Goal: Check status: Check status

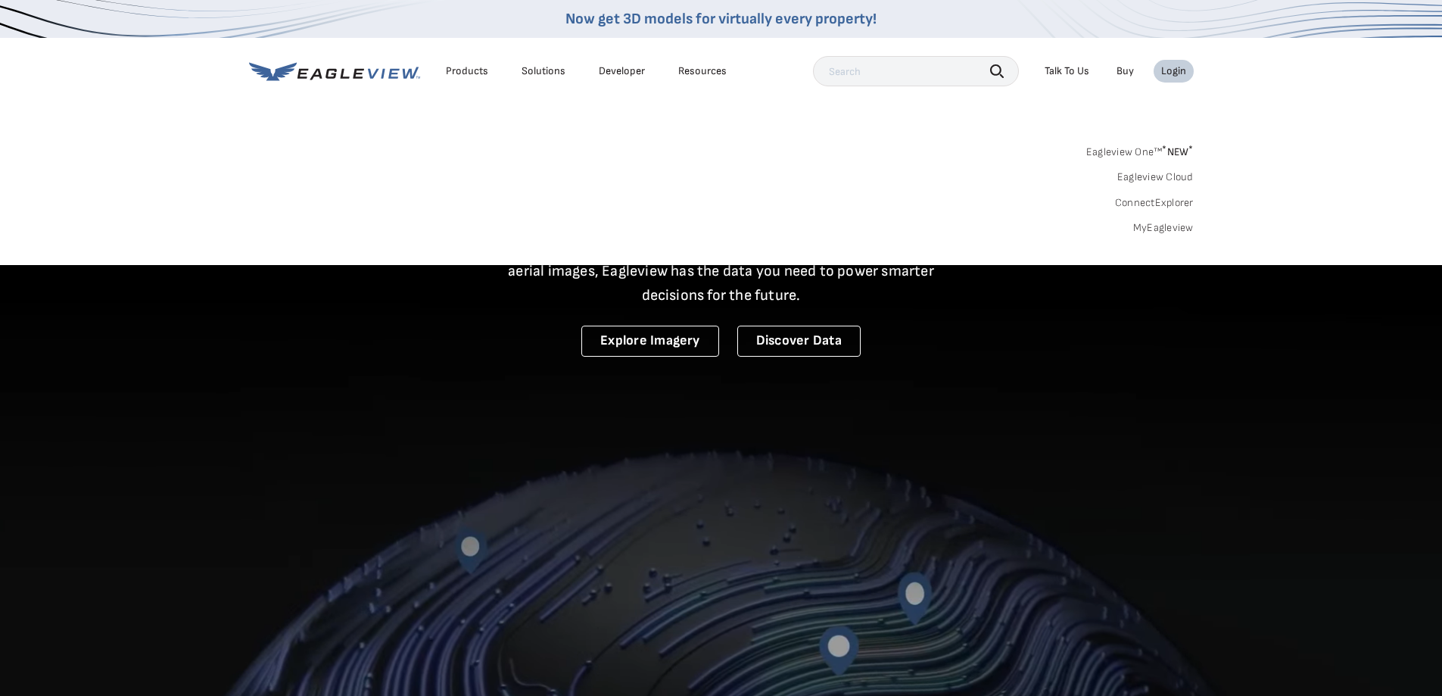
click at [1172, 223] on link "MyEagleview" at bounding box center [1163, 228] width 61 height 14
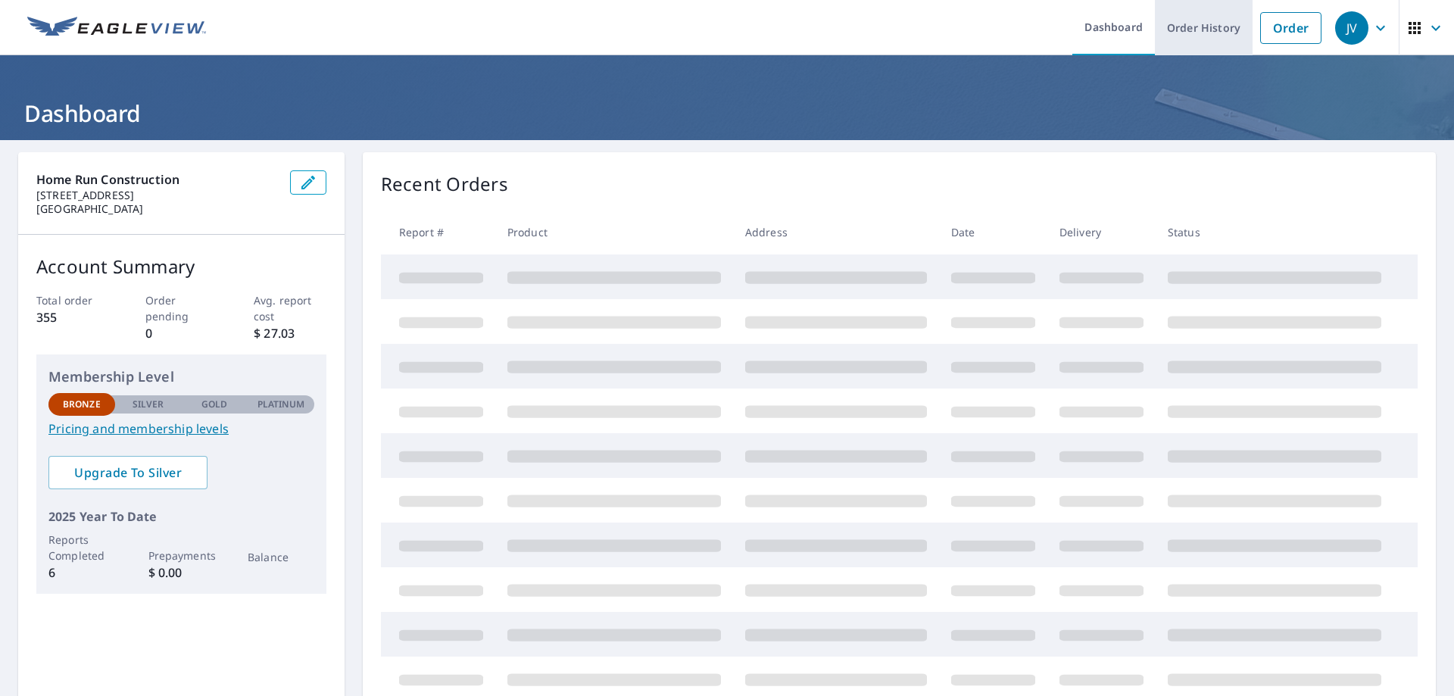
click at [1208, 32] on link "Order History" at bounding box center [1204, 27] width 98 height 55
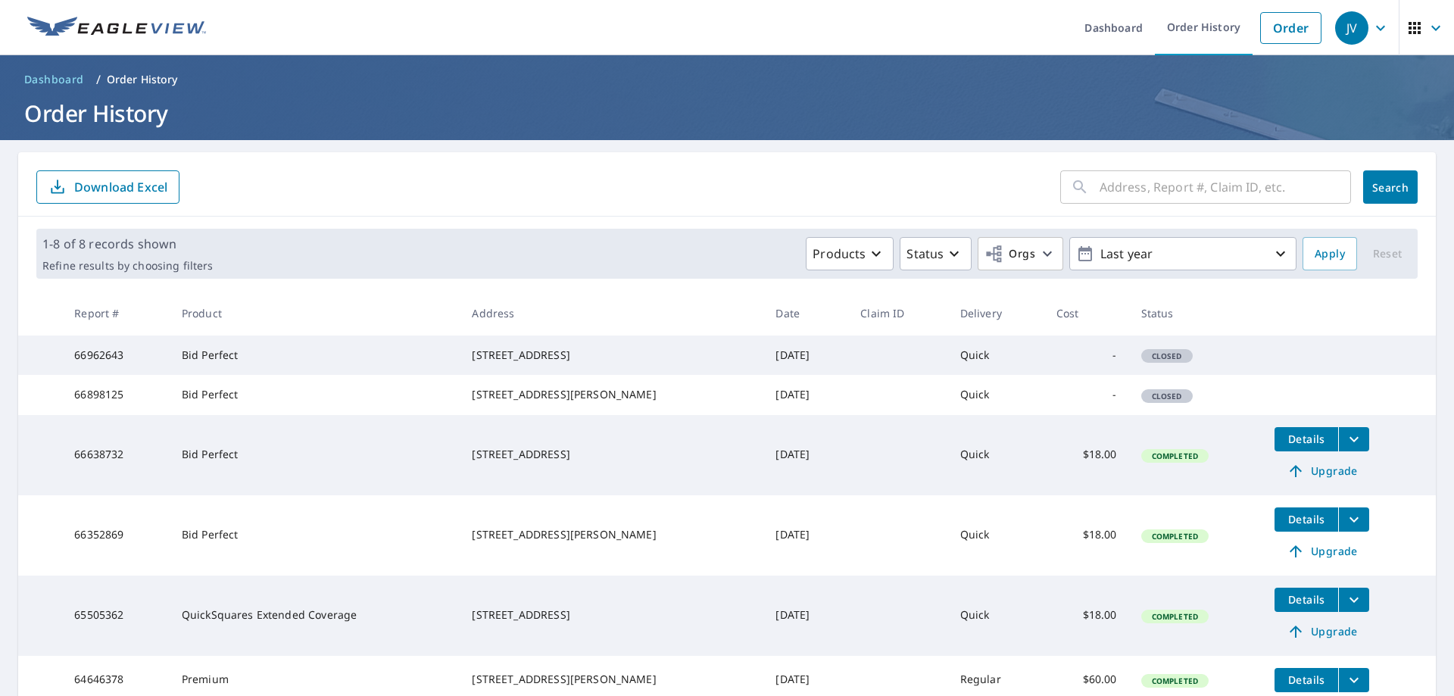
click at [1177, 198] on input "text" at bounding box center [1224, 187] width 251 height 42
type input "1109"
click at [1390, 197] on button "Search" at bounding box center [1390, 186] width 55 height 33
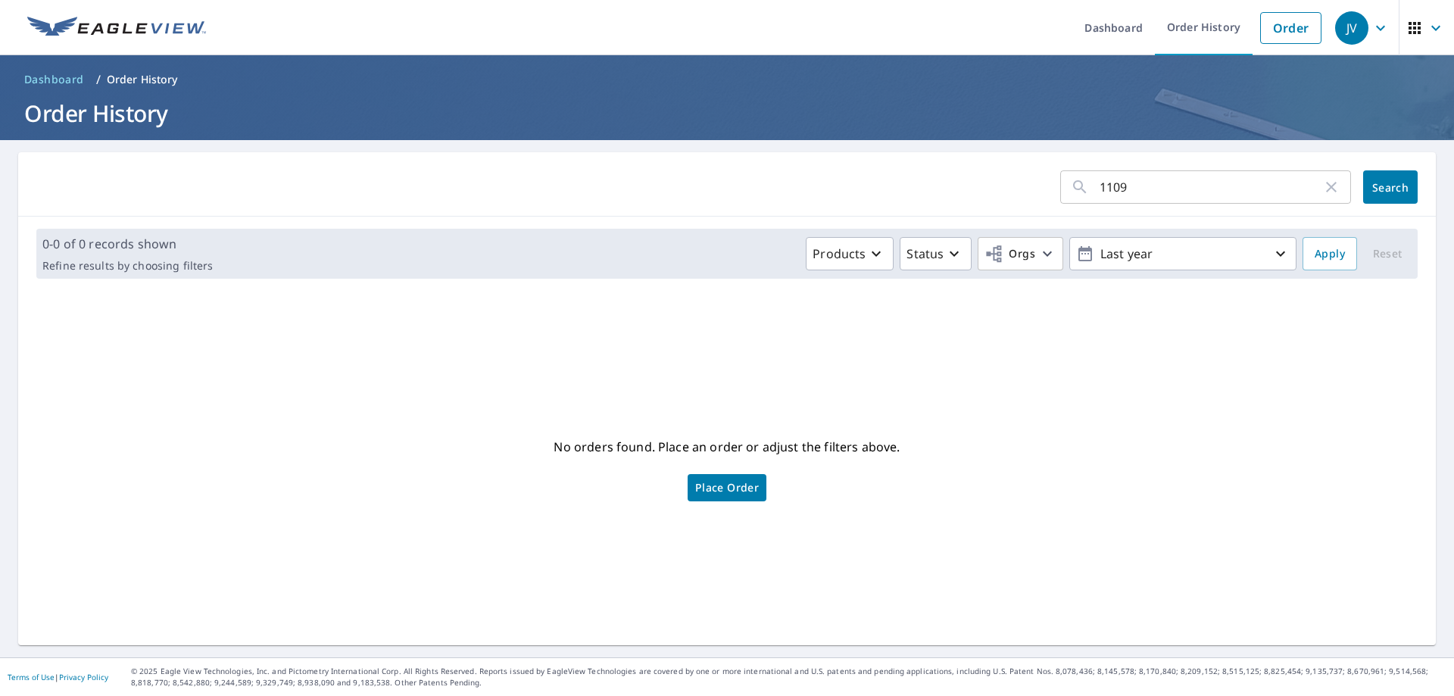
click at [1154, 189] on input "1109" at bounding box center [1210, 187] width 223 height 42
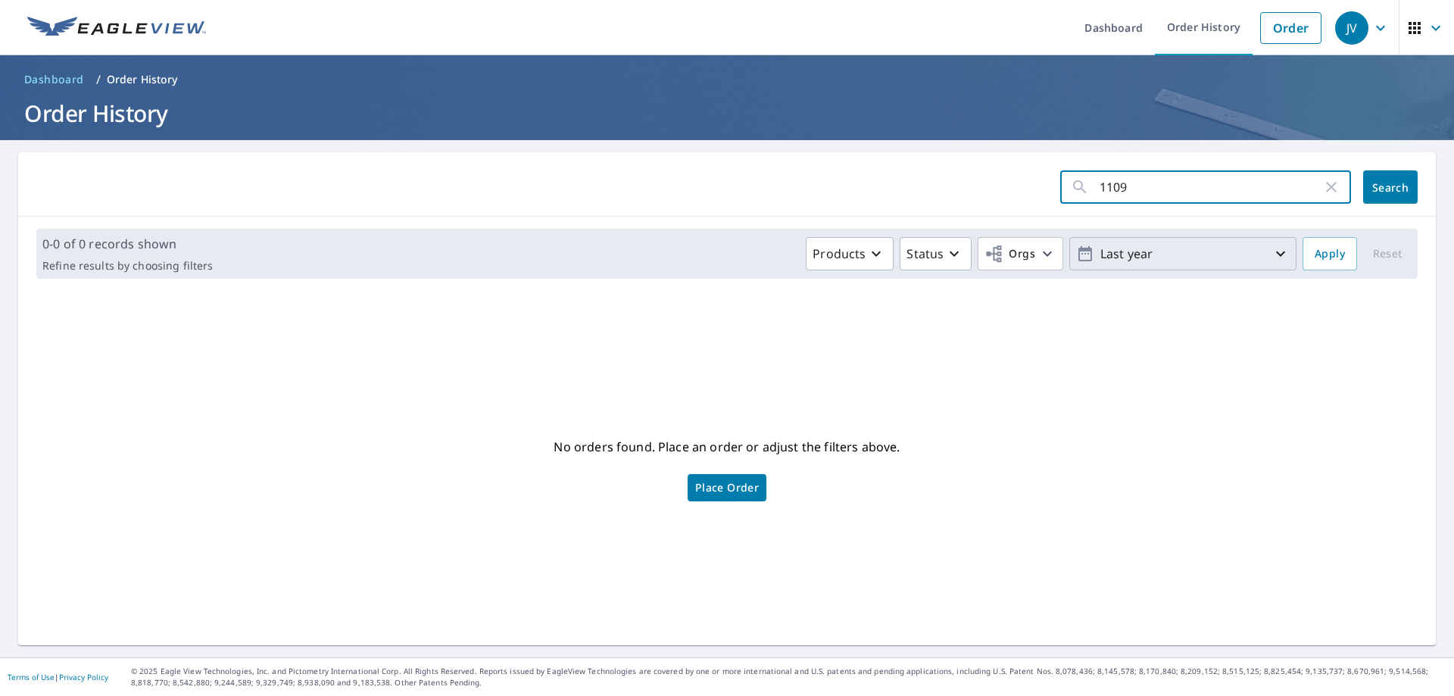
click at [1196, 246] on p "Last year" at bounding box center [1182, 254] width 177 height 27
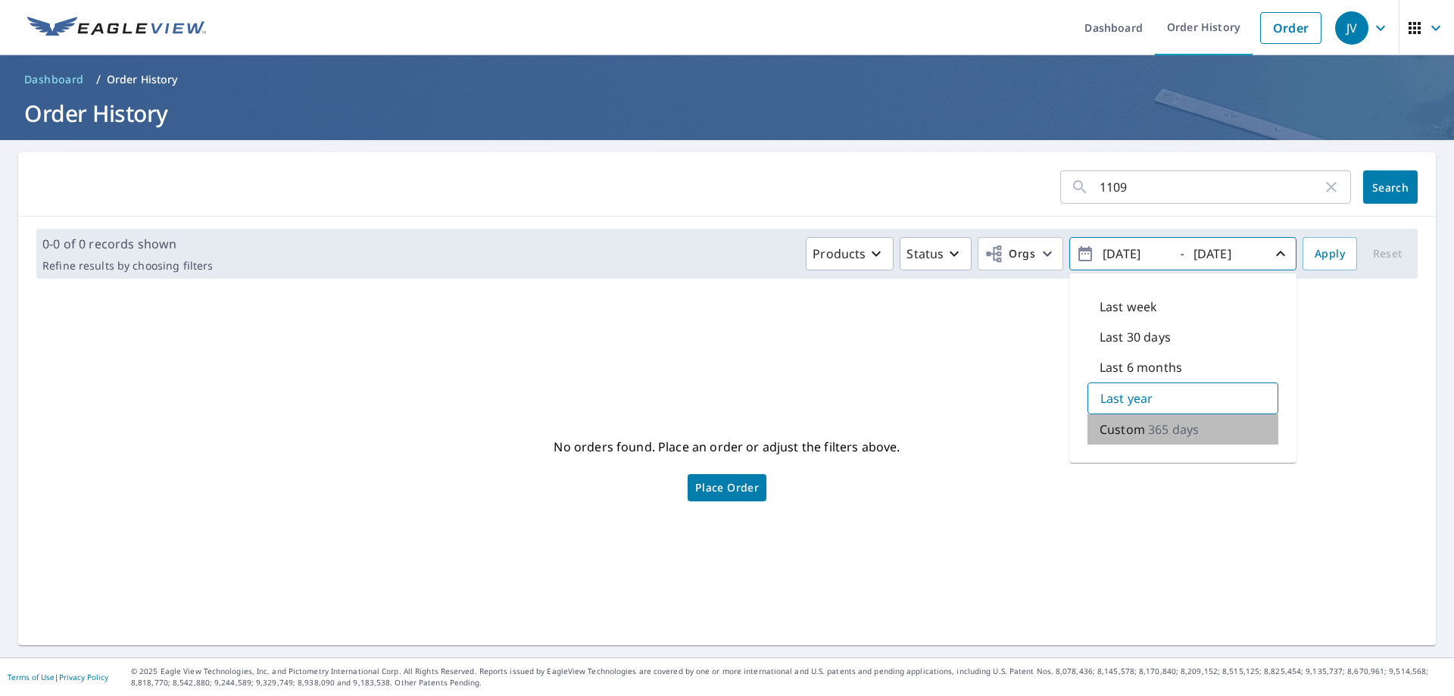
click at [1169, 426] on p "365 days" at bounding box center [1173, 429] width 51 height 18
click at [1186, 393] on div "Last year" at bounding box center [1182, 397] width 191 height 30
click at [1173, 184] on input "1109" at bounding box center [1210, 187] width 223 height 42
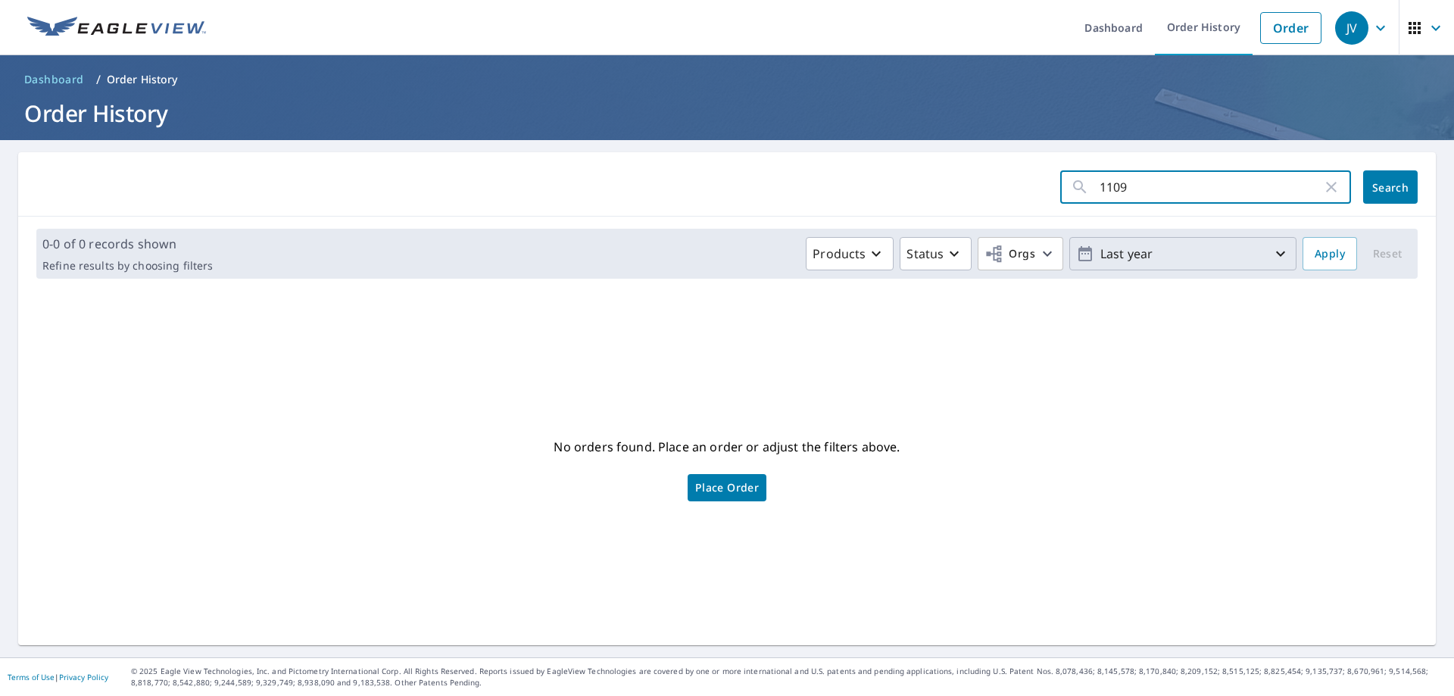
type input "1109"
click at [1233, 248] on p "Last year" at bounding box center [1182, 254] width 177 height 27
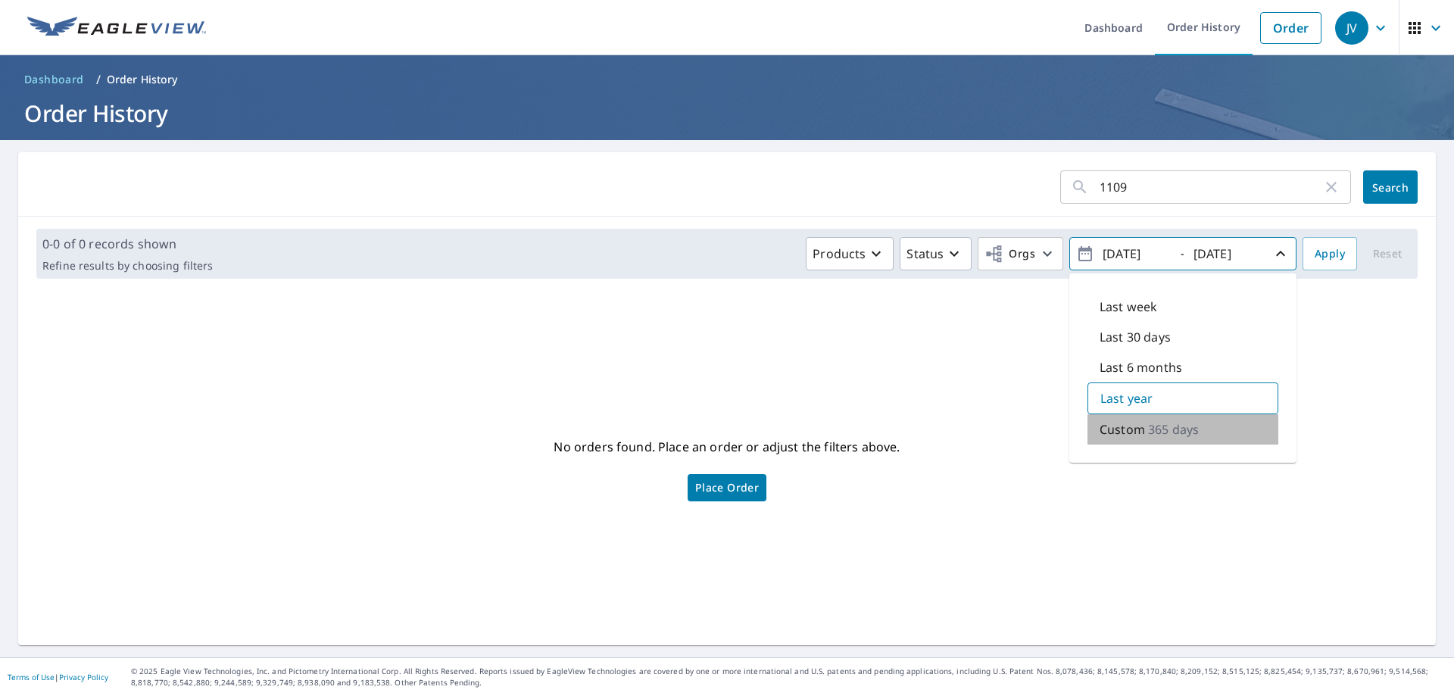
click at [1162, 427] on p "365 days" at bounding box center [1173, 429] width 51 height 18
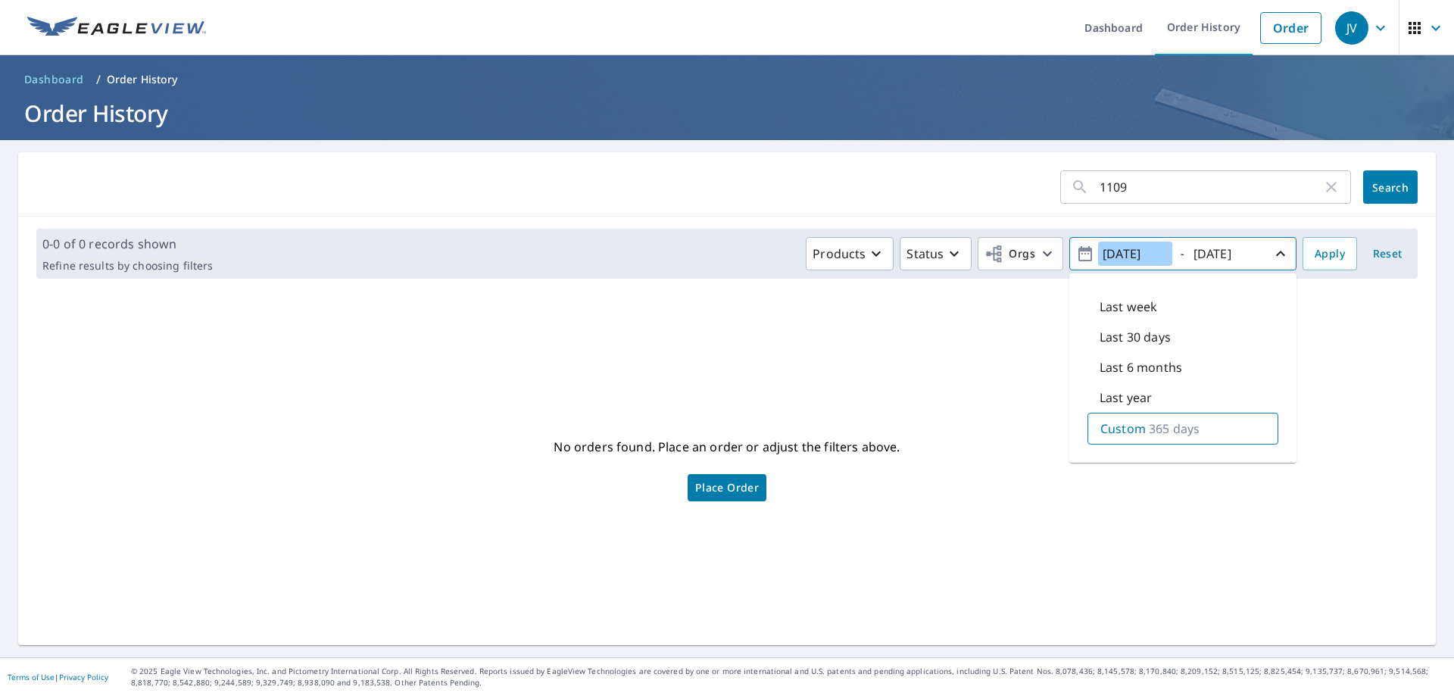
click at [1144, 257] on input "[DATE]" at bounding box center [1135, 254] width 74 height 24
click at [1302, 256] on button "Apply" at bounding box center [1329, 253] width 55 height 33
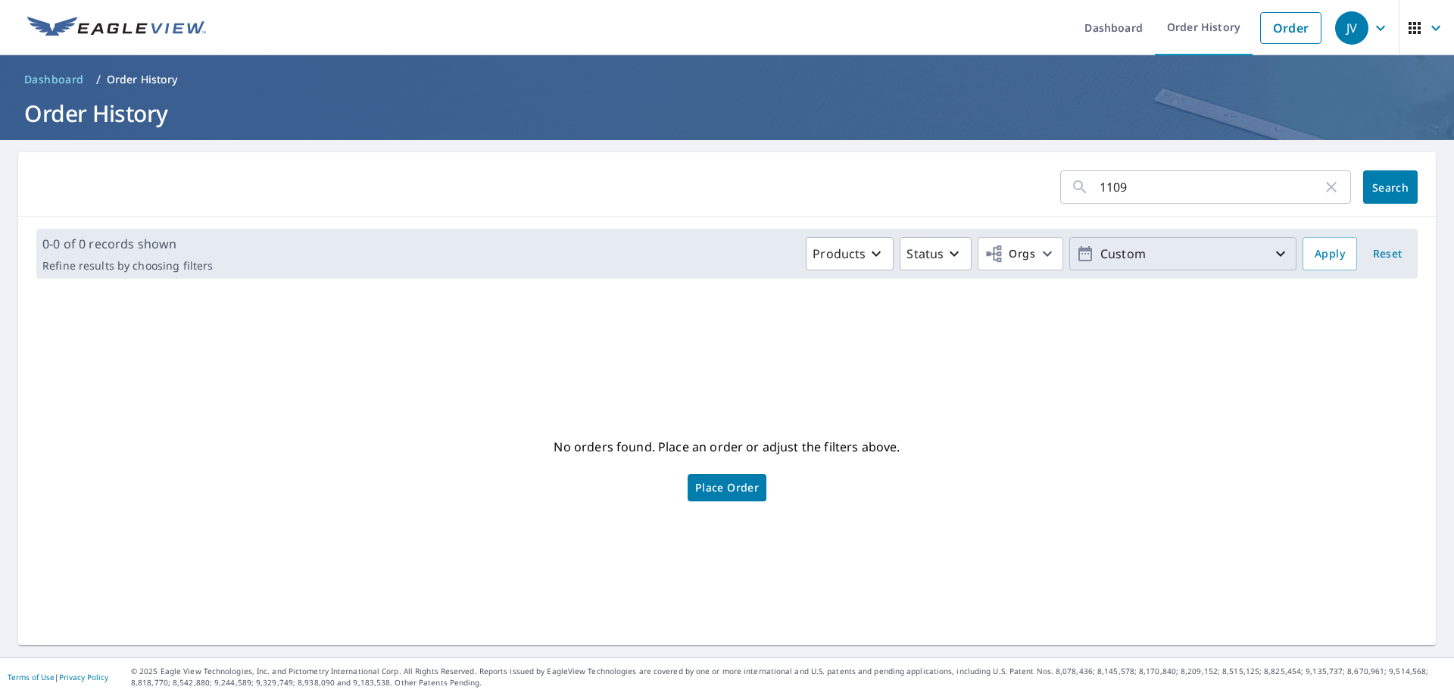
click at [1094, 252] on p "Custom" at bounding box center [1182, 254] width 177 height 27
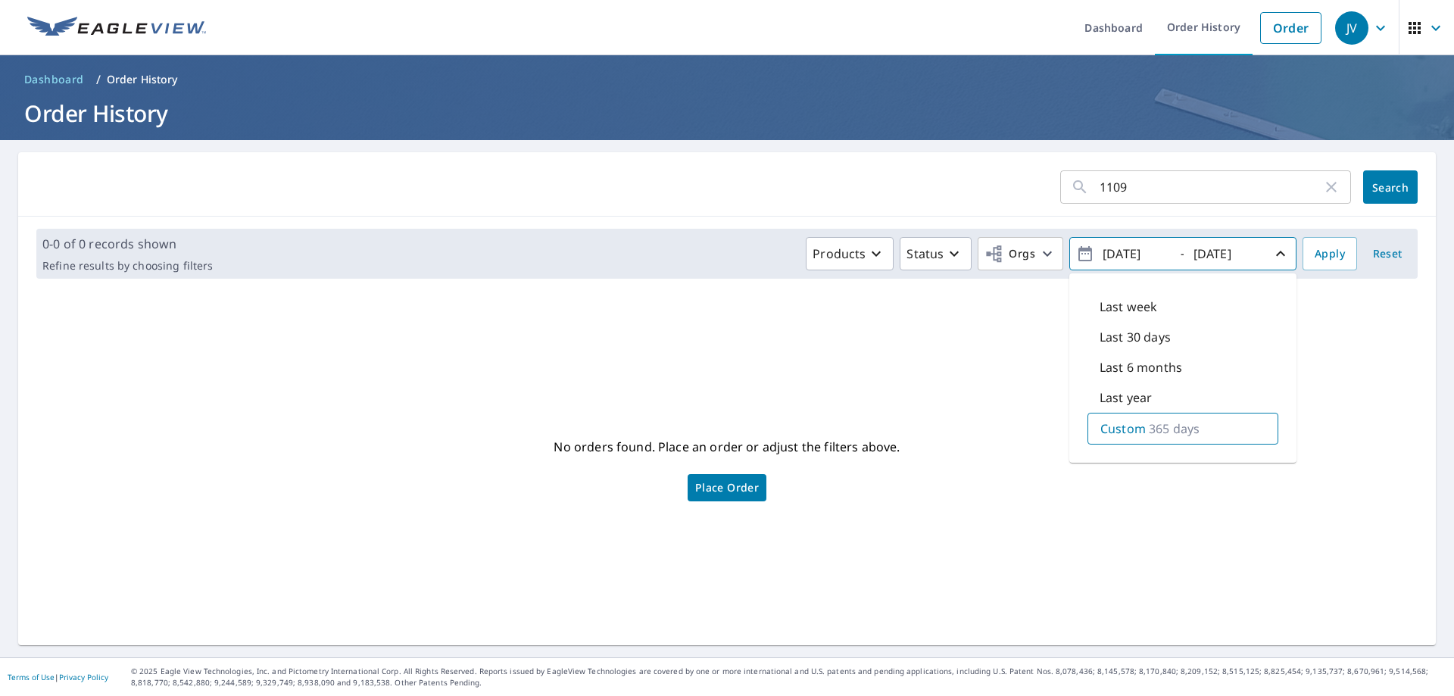
click at [1152, 420] on p "365 days" at bounding box center [1174, 428] width 51 height 18
click at [1170, 429] on p "365 days" at bounding box center [1174, 428] width 51 height 18
click at [1133, 246] on input "[DATE]" at bounding box center [1135, 254] width 74 height 24
click at [1080, 254] on icon "button" at bounding box center [1085, 253] width 14 height 15
click at [1314, 254] on span "Apply" at bounding box center [1329, 254] width 30 height 19
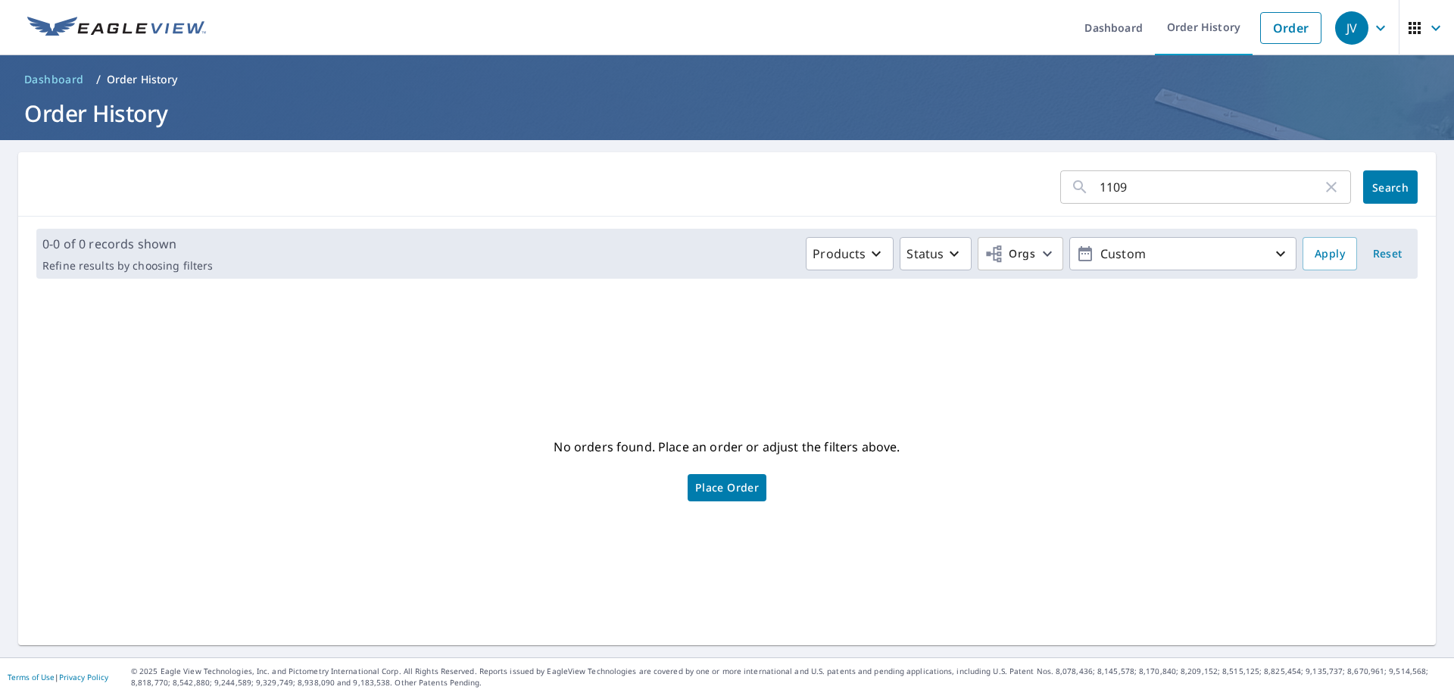
click at [1124, 184] on input "1109" at bounding box center [1210, 187] width 223 height 42
type input "1109 [PERSON_NAME]"
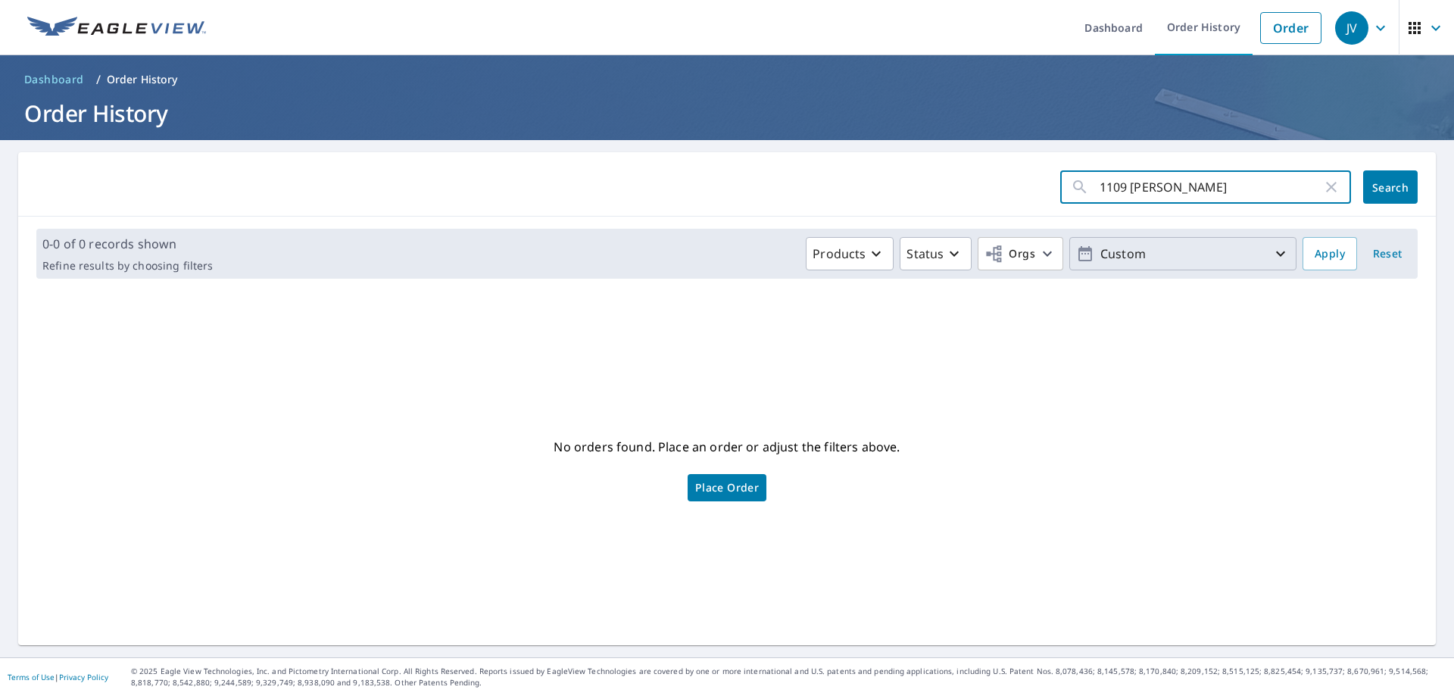
click at [1146, 254] on p "Custom" at bounding box center [1182, 254] width 177 height 27
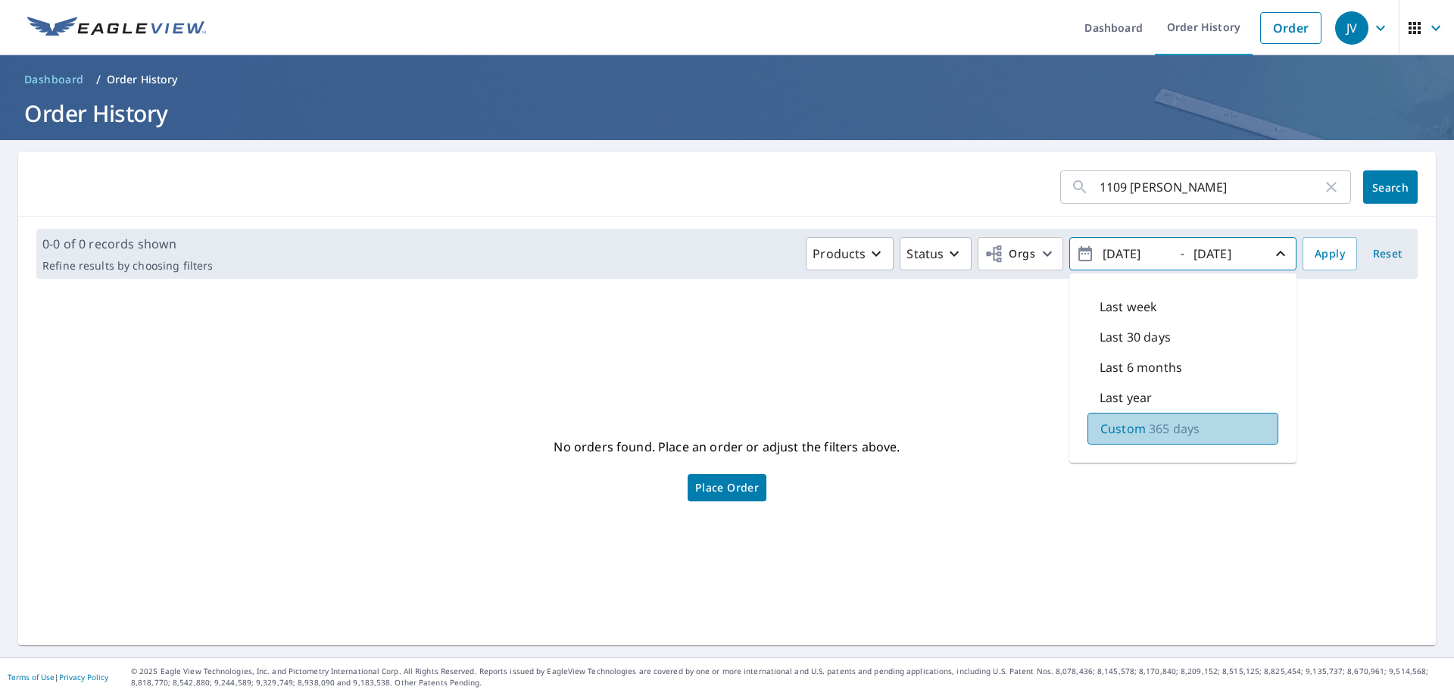
click at [1176, 431] on p "365 days" at bounding box center [1174, 428] width 51 height 18
click at [1149, 425] on p "365 days" at bounding box center [1174, 428] width 51 height 18
click at [1146, 252] on input "[DATE]" at bounding box center [1135, 254] width 74 height 24
click at [1139, 255] on input "[DATE]" at bounding box center [1135, 254] width 74 height 24
click at [1229, 250] on input "[DATE]" at bounding box center [1226, 254] width 74 height 24
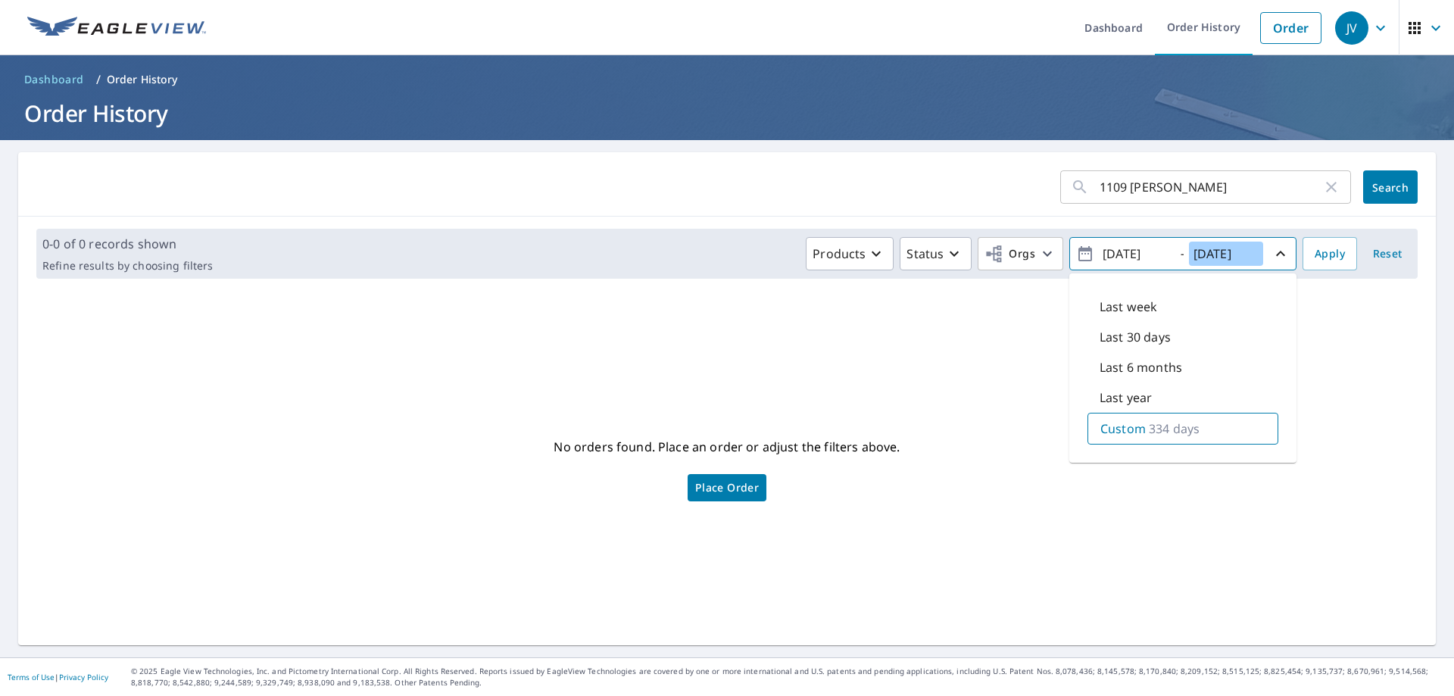
click at [1247, 249] on input "[DATE]" at bounding box center [1226, 254] width 74 height 24
type input "[DATE]"
click at [1140, 253] on input "[DATE]" at bounding box center [1135, 254] width 74 height 24
type input "[DATE]"
click at [1292, 393] on div "No orders found. Place an order or adjust the filters above. Place Order" at bounding box center [726, 468] width 1393 height 330
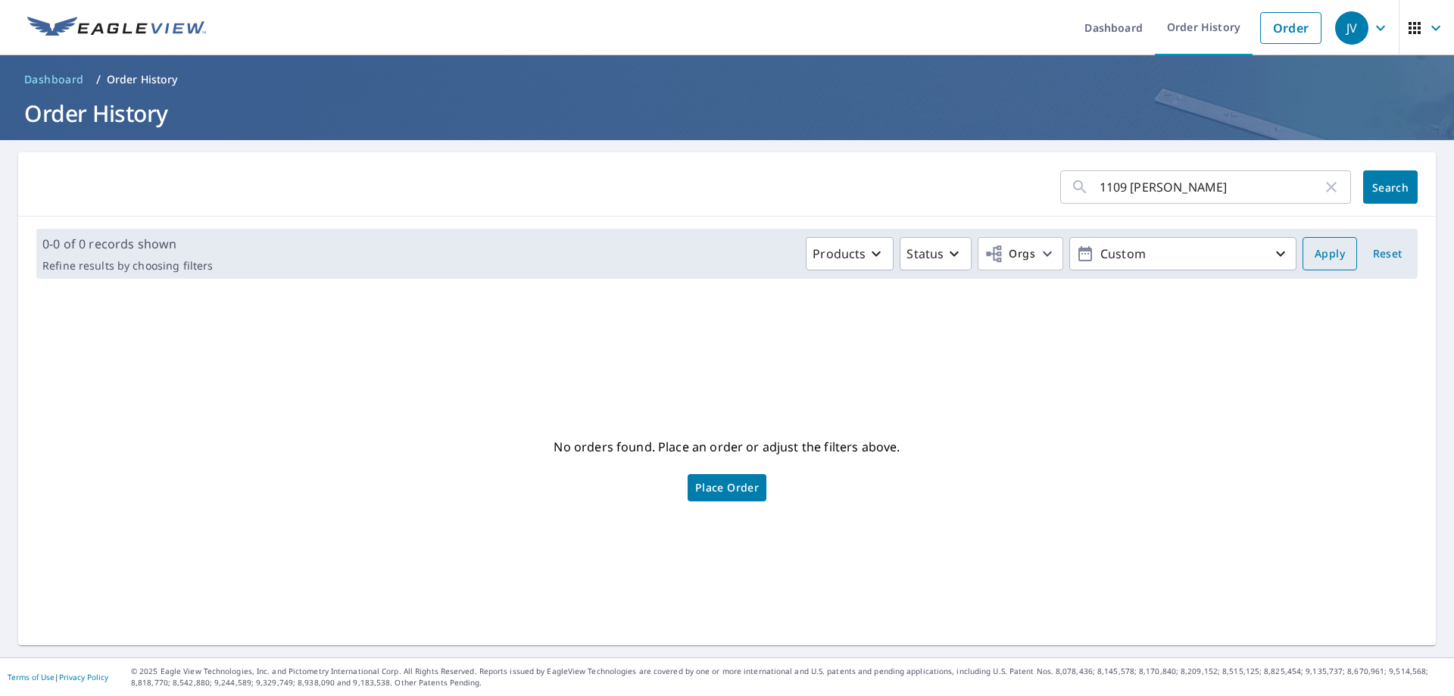
click at [1314, 249] on span "Apply" at bounding box center [1329, 254] width 30 height 19
